Goal: Information Seeking & Learning: Learn about a topic

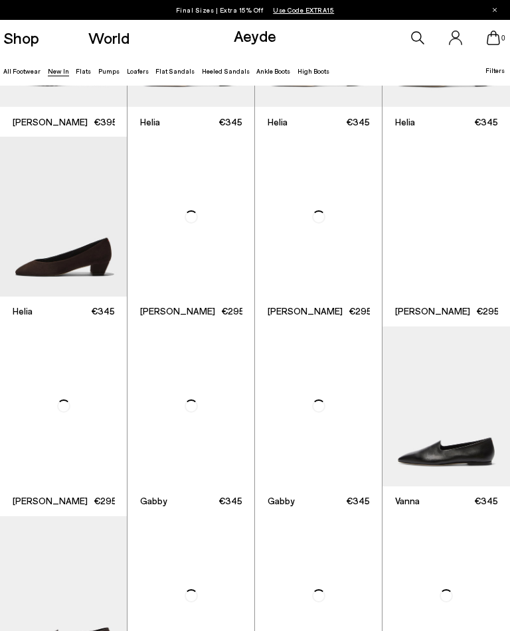
scroll to position [756, 0]
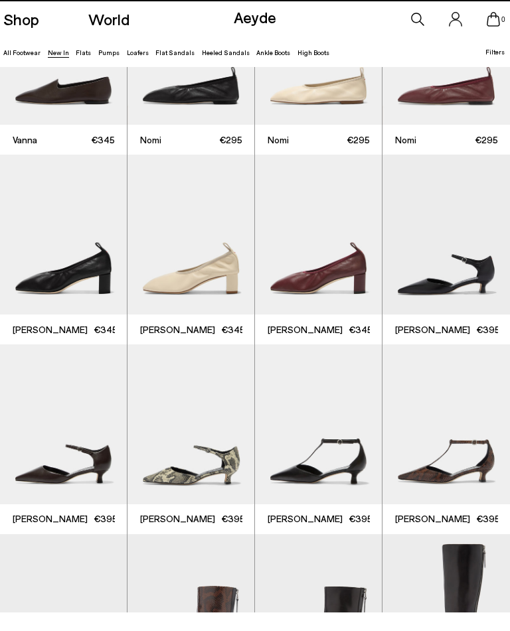
scroll to position [1261, 0]
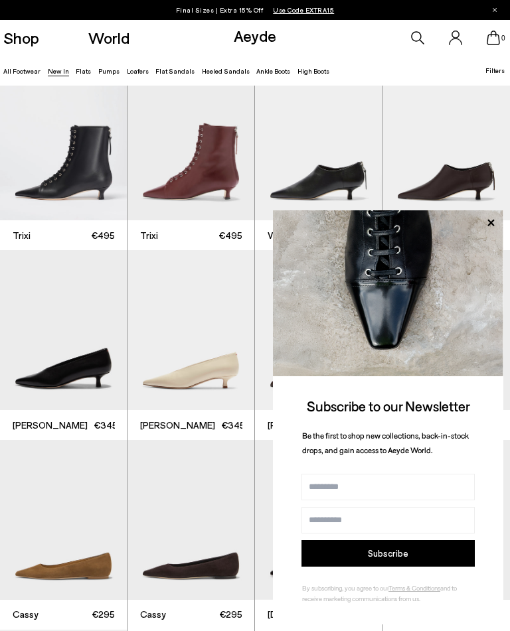
scroll to position [3023, 0]
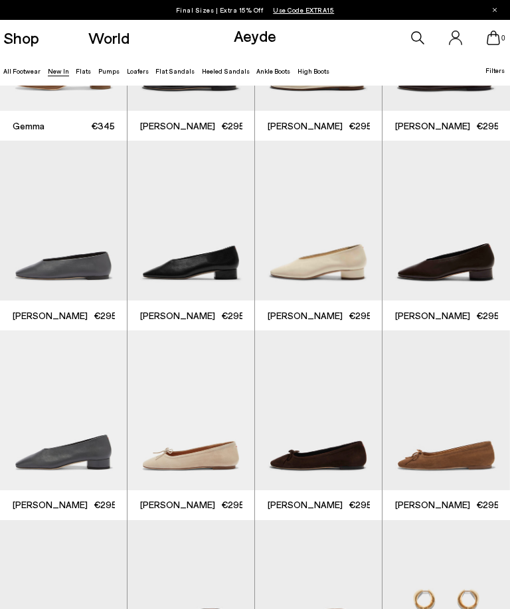
scroll to position [4162, 0]
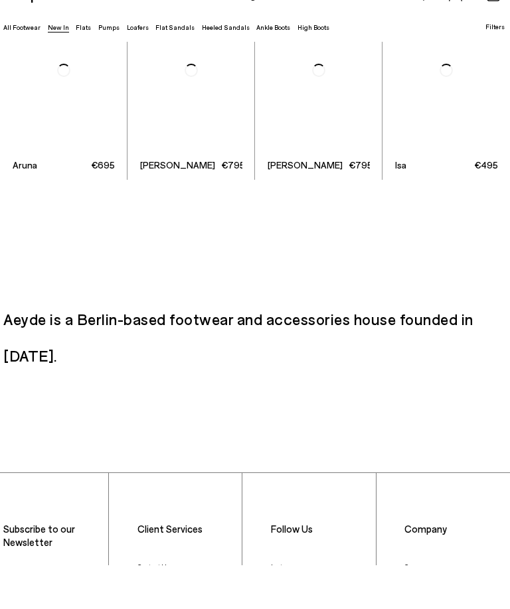
scroll to position [6355, 0]
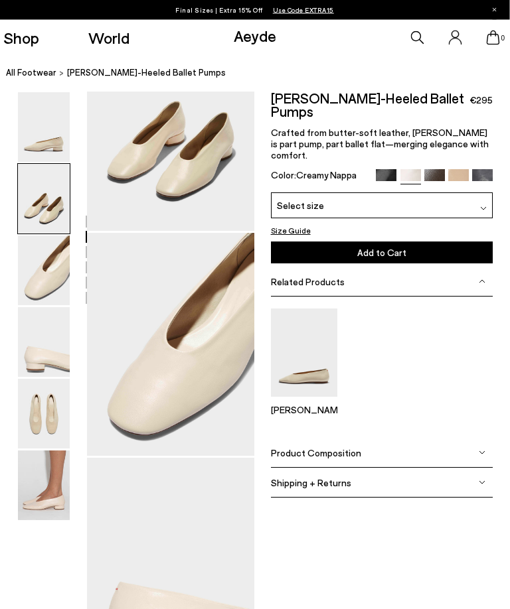
scroll to position [213, 8]
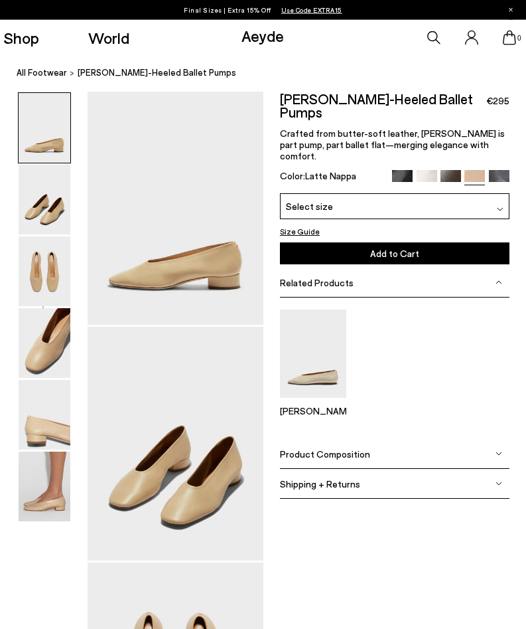
scroll to position [3, 0]
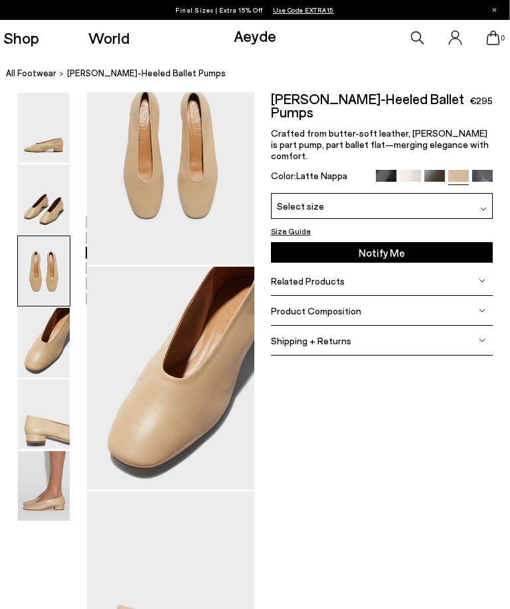
scroll to position [501, 9]
